Goal: Navigation & Orientation: Find specific page/section

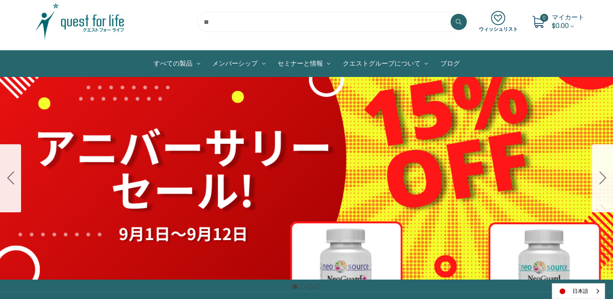
scroll to position [28, 0]
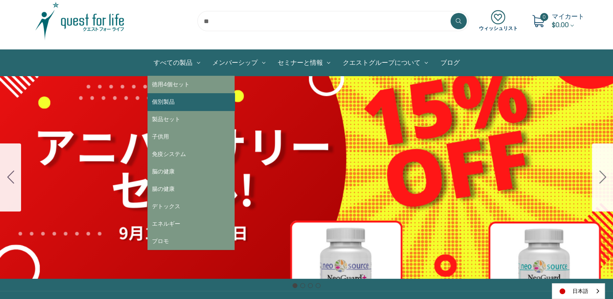
click at [189, 93] on link "個別製品" at bounding box center [190, 101] width 87 height 17
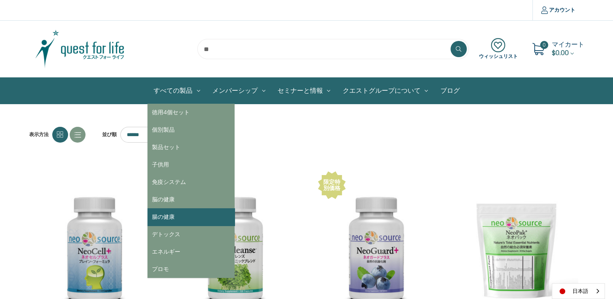
click at [177, 220] on link "腸の健康" at bounding box center [190, 216] width 87 height 17
